Goal: Transaction & Acquisition: Download file/media

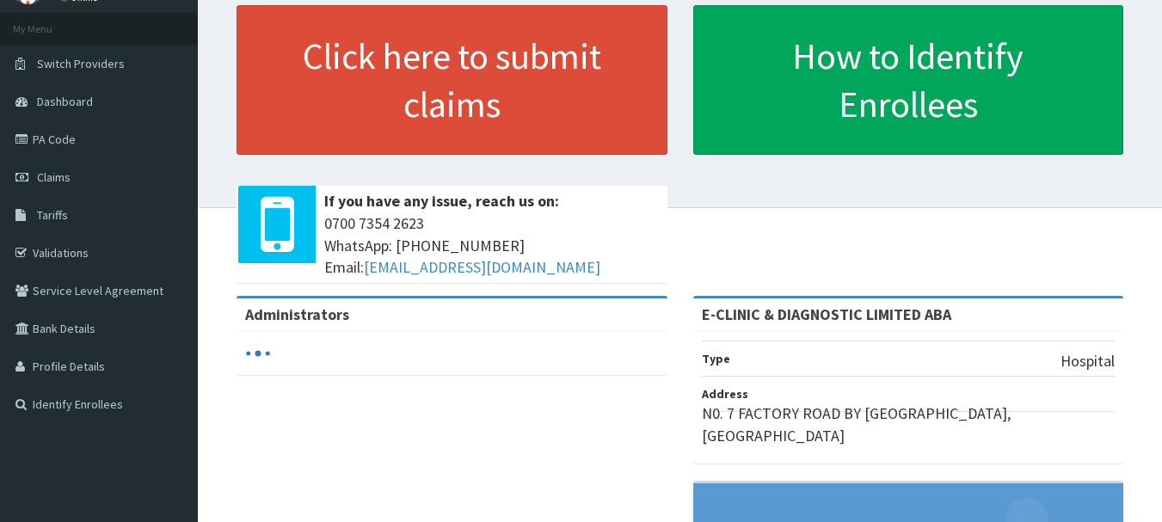
click at [119, 178] on link "Claims" at bounding box center [99, 177] width 198 height 38
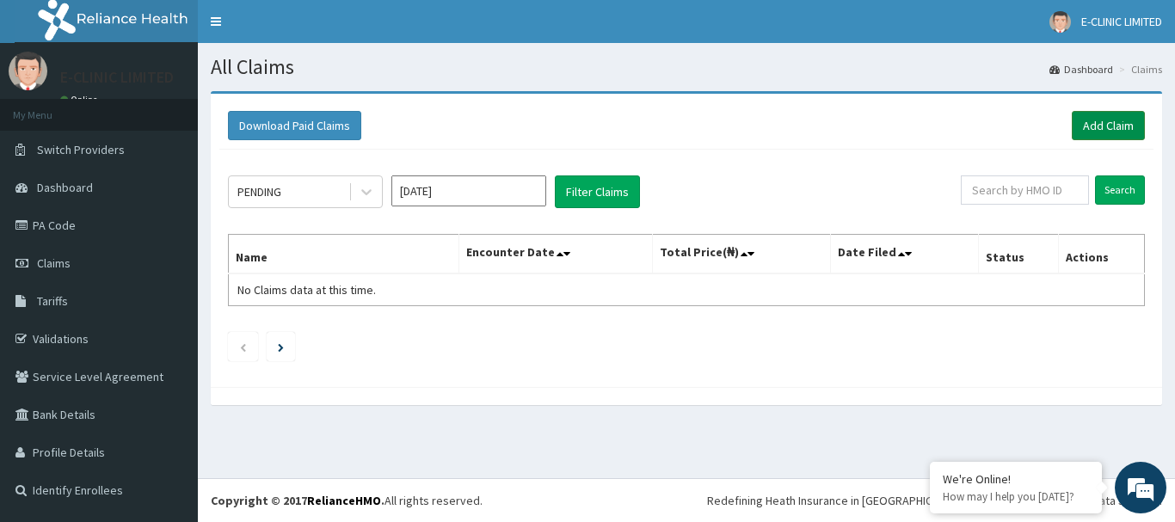
click at [1108, 122] on link "Add Claim" at bounding box center [1108, 125] width 73 height 29
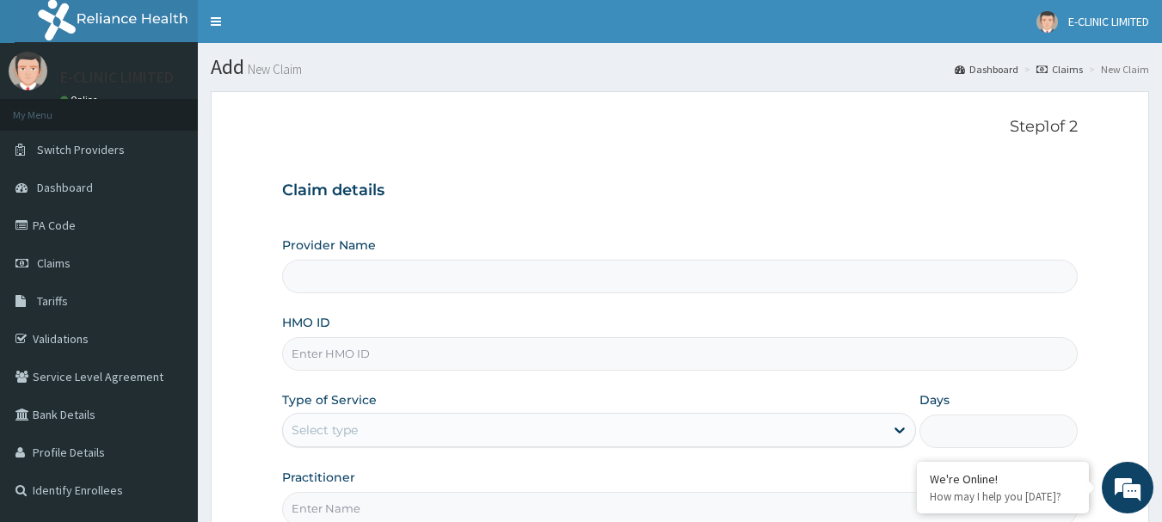
type input "E-CLINIC & DIAGNOSTIC LIMITED ABA"
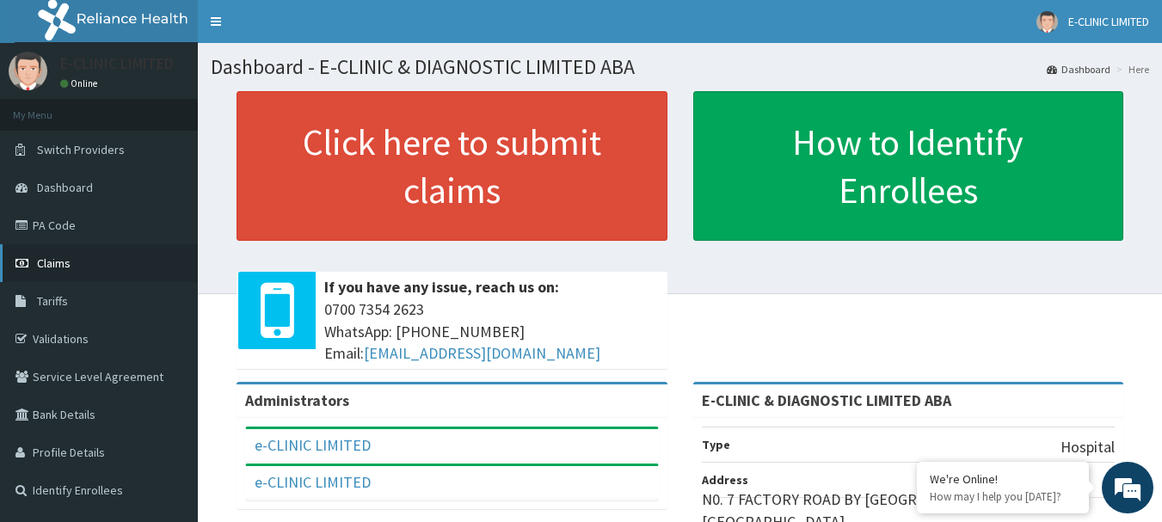
click at [94, 263] on link "Claims" at bounding box center [99, 263] width 198 height 38
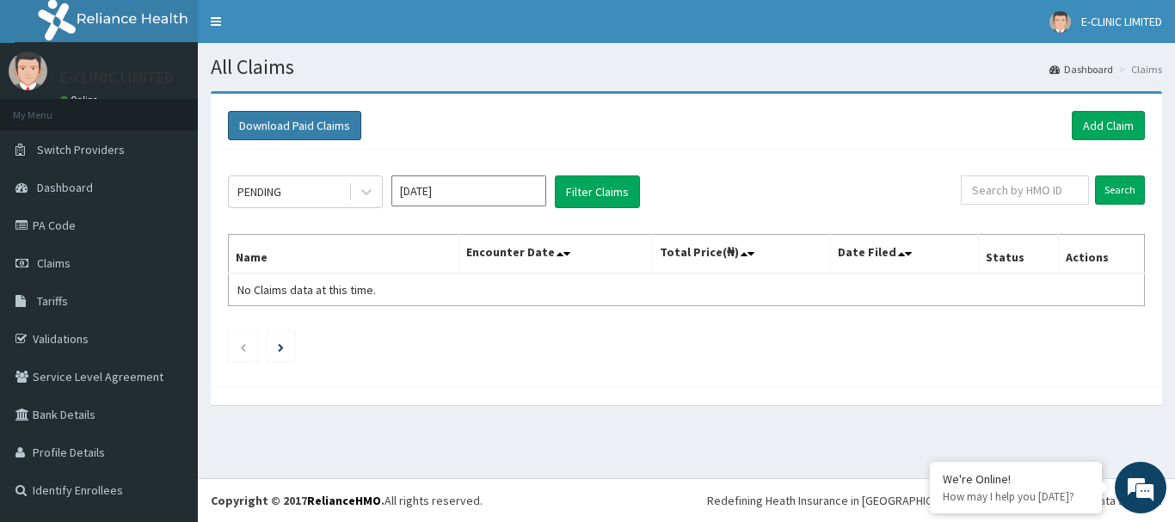
click at [335, 119] on button "Download Paid Claims" at bounding box center [294, 125] width 133 height 29
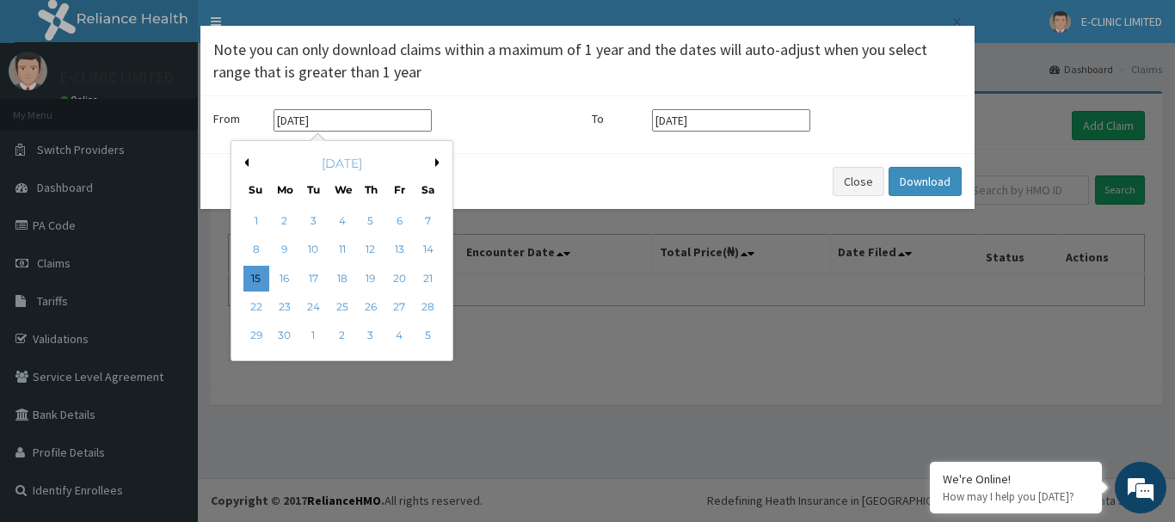
click at [285, 120] on input "[DATE]" at bounding box center [353, 120] width 158 height 22
click at [291, 119] on input "[DATE]" at bounding box center [353, 120] width 158 height 22
click at [439, 162] on button "Next Month" at bounding box center [439, 162] width 9 height 9
click at [313, 216] on div "1" at bounding box center [313, 221] width 26 height 26
type input "[DATE]"
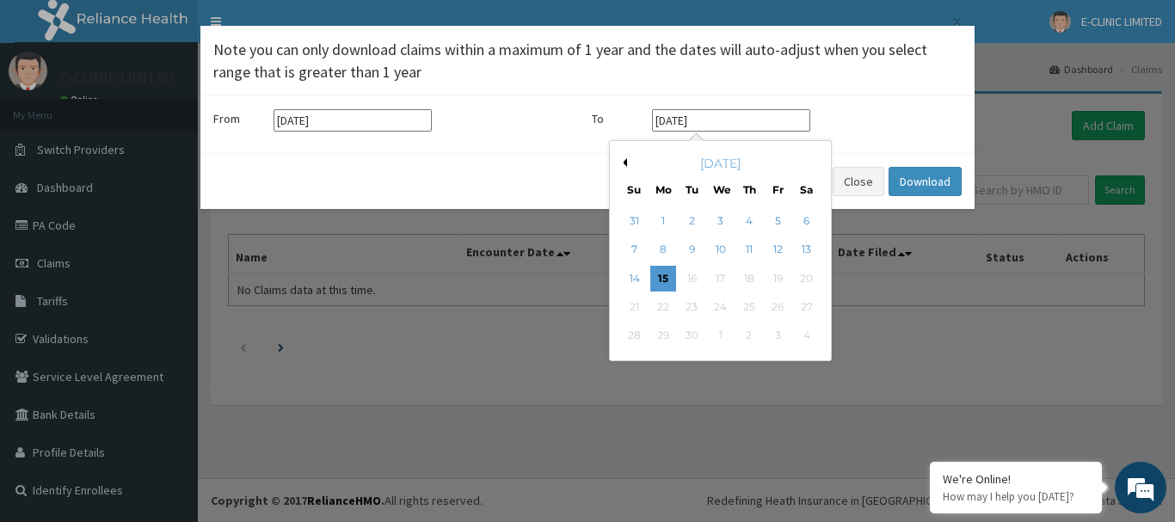
click at [727, 117] on input "[DATE]" at bounding box center [731, 120] width 158 height 22
click at [621, 158] on button "Previous Month" at bounding box center [623, 162] width 9 height 9
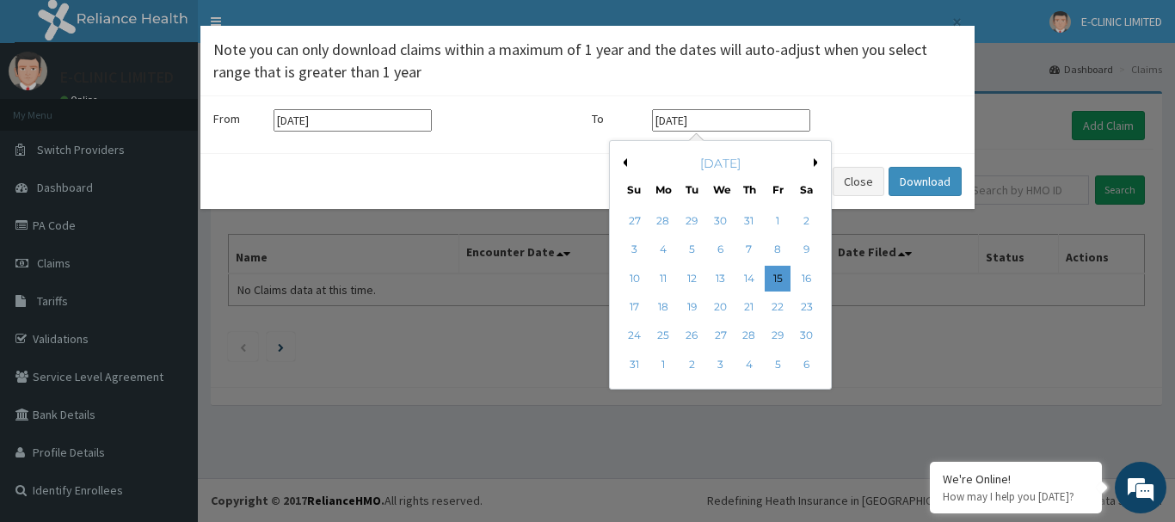
click at [621, 158] on button "Previous Month" at bounding box center [623, 162] width 9 height 9
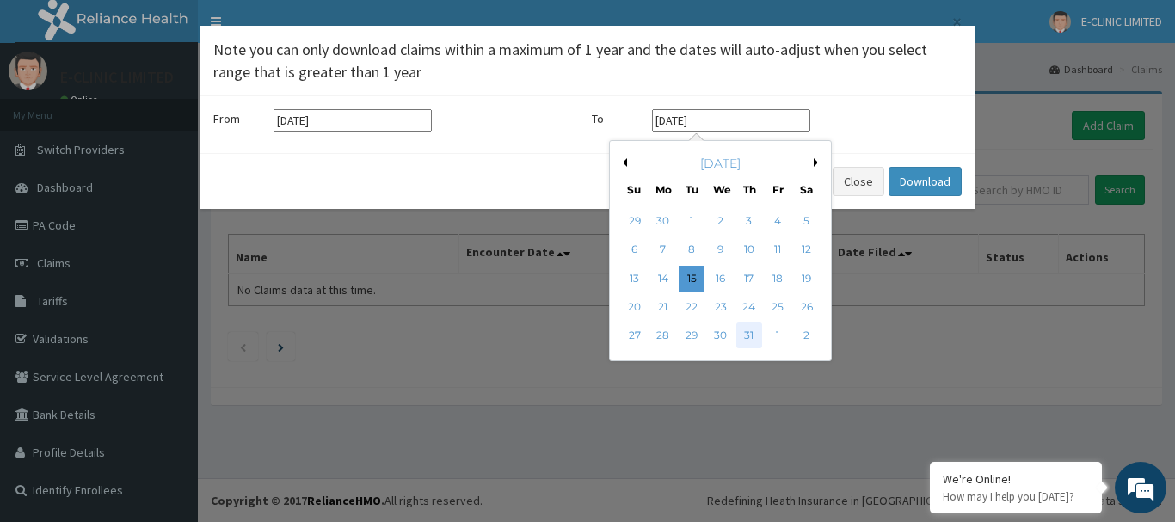
click at [751, 335] on div "31" at bounding box center [749, 336] width 26 height 26
type input "[DATE]"
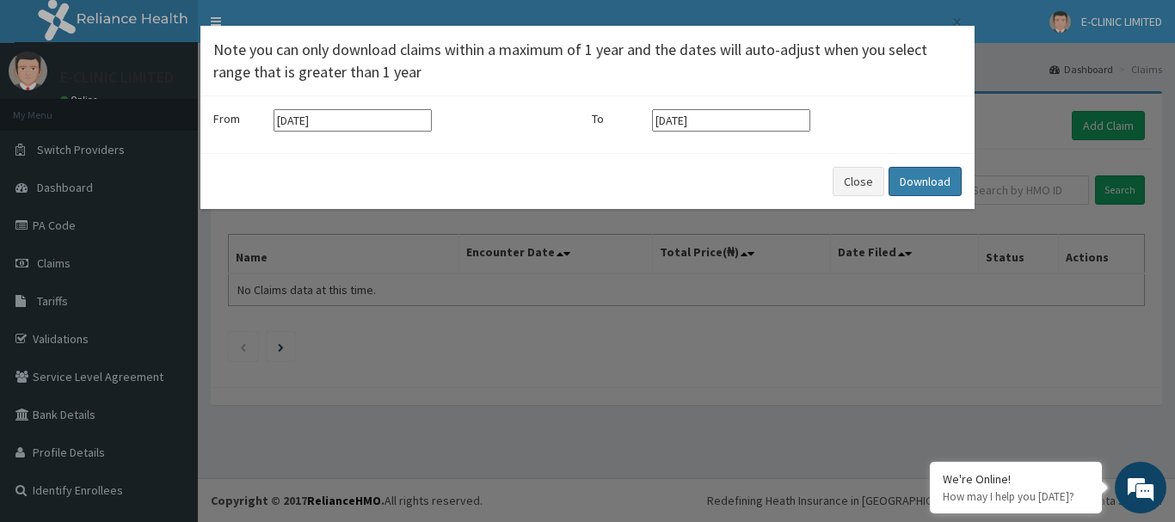
click at [939, 184] on button "Download" at bounding box center [925, 181] width 73 height 29
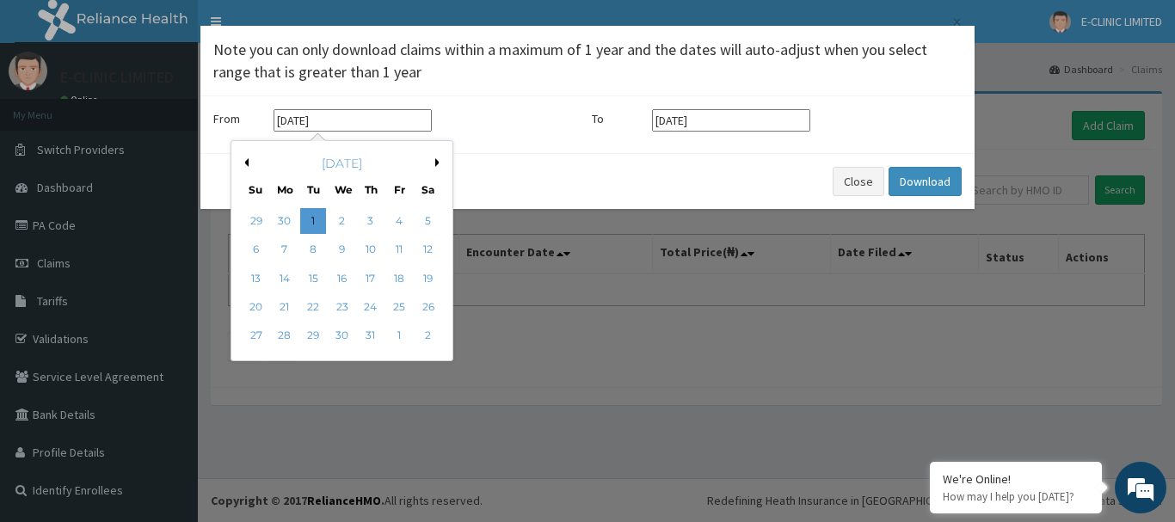
click at [339, 123] on input "[DATE]" at bounding box center [353, 120] width 158 height 22
click at [440, 161] on button "Next Month" at bounding box center [439, 162] width 9 height 9
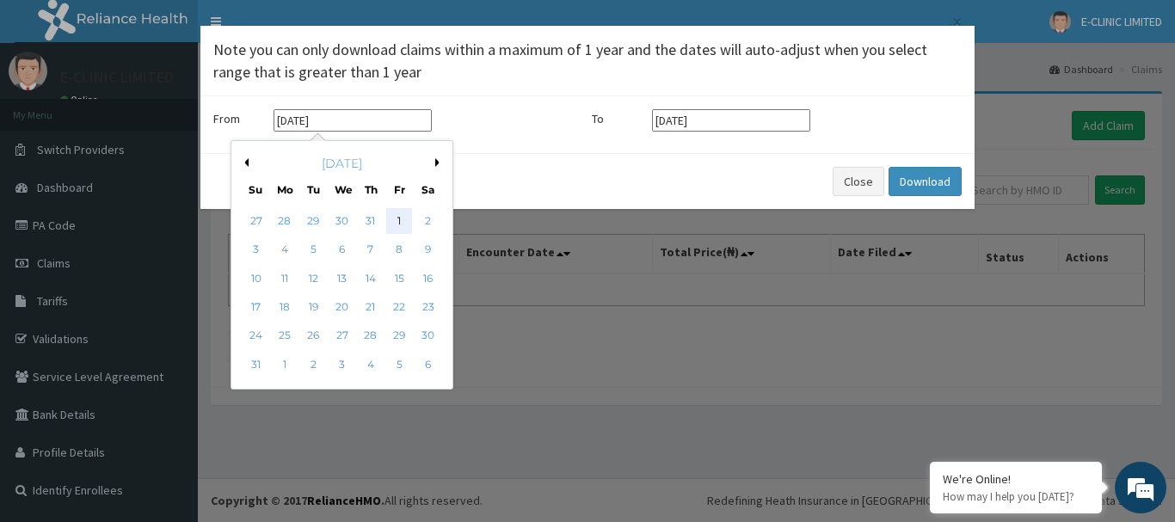
click at [398, 215] on div "1" at bounding box center [399, 221] width 26 height 26
type input "[DATE]"
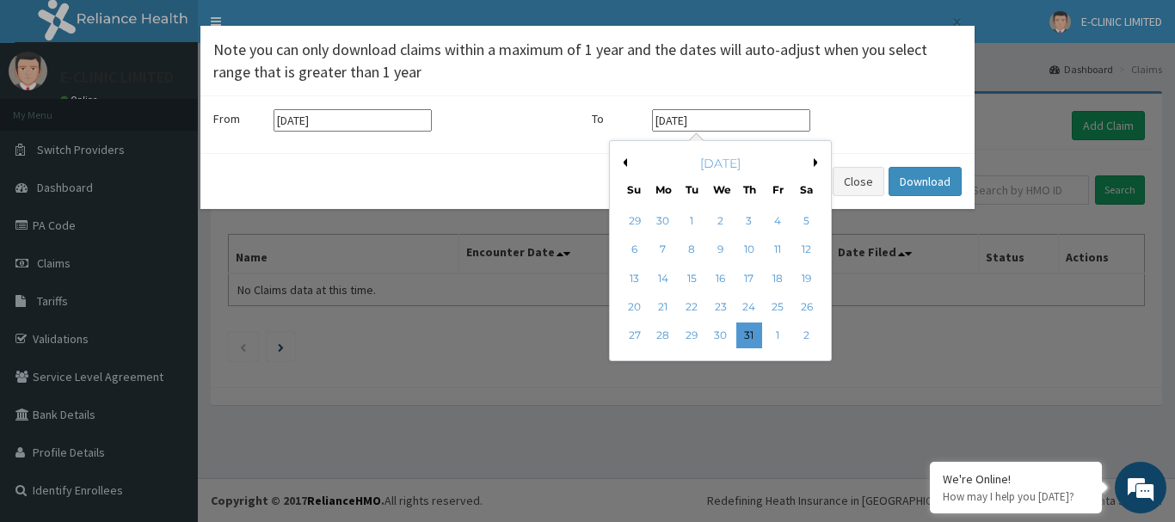
click at [735, 124] on input "[DATE]" at bounding box center [731, 120] width 158 height 22
click at [816, 163] on button "Next Month" at bounding box center [818, 162] width 9 height 9
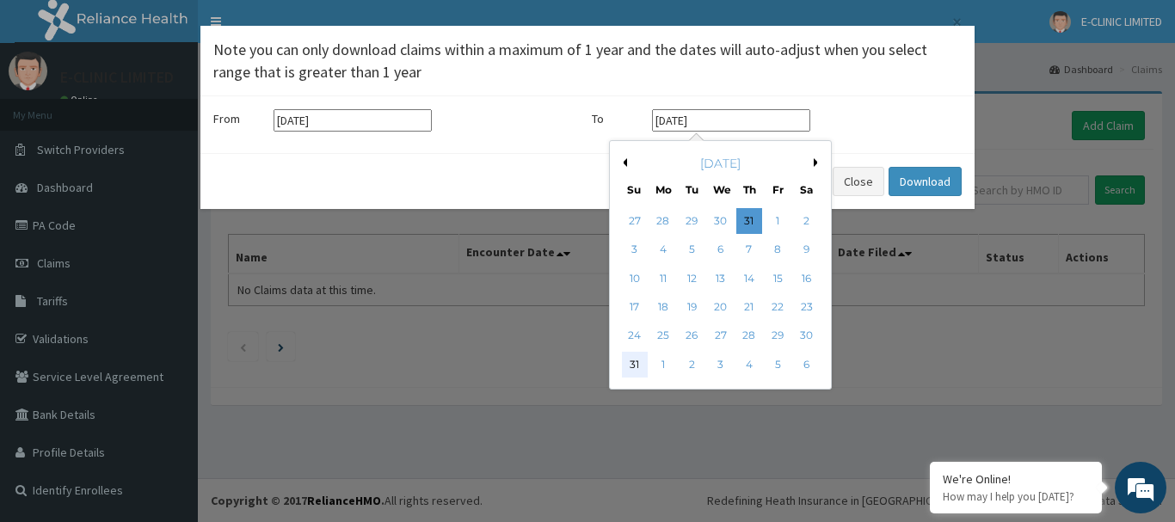
click at [637, 367] on div "31" at bounding box center [635, 365] width 26 height 26
type input "[DATE]"
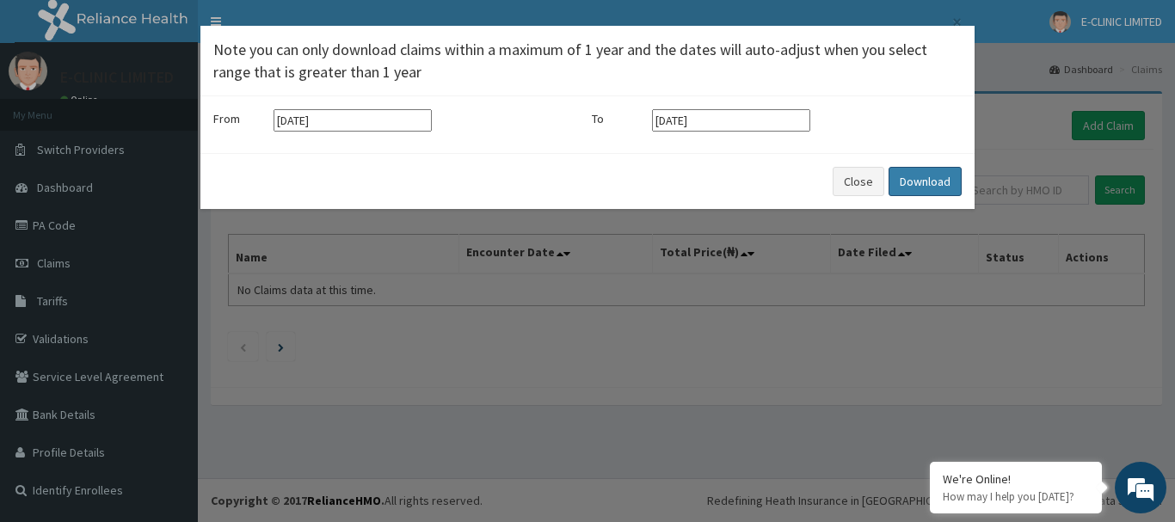
click at [936, 180] on button "Download" at bounding box center [925, 181] width 73 height 29
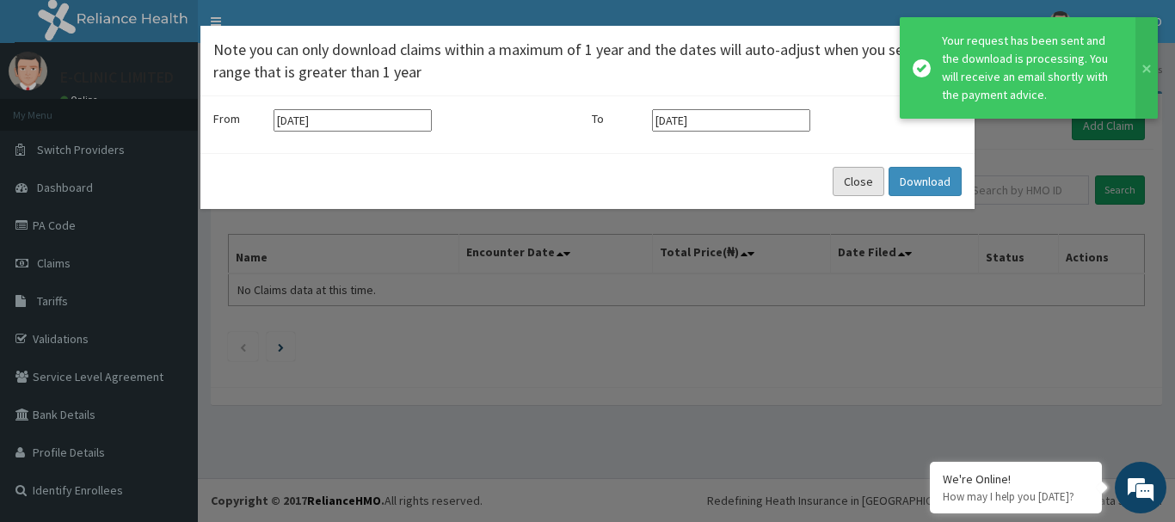
click at [866, 188] on button "Close" at bounding box center [859, 181] width 52 height 29
